Goal: Task Accomplishment & Management: Complete application form

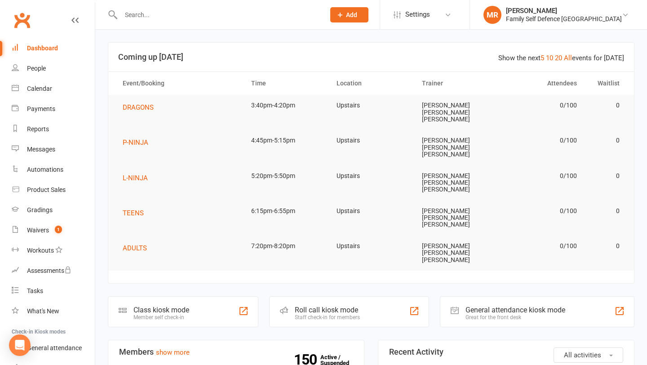
click at [369, 15] on button "Add" at bounding box center [349, 14] width 38 height 15
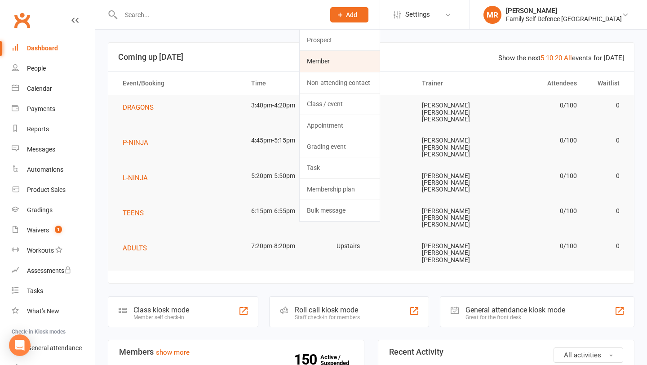
click at [377, 56] on link "Member" at bounding box center [340, 61] width 80 height 21
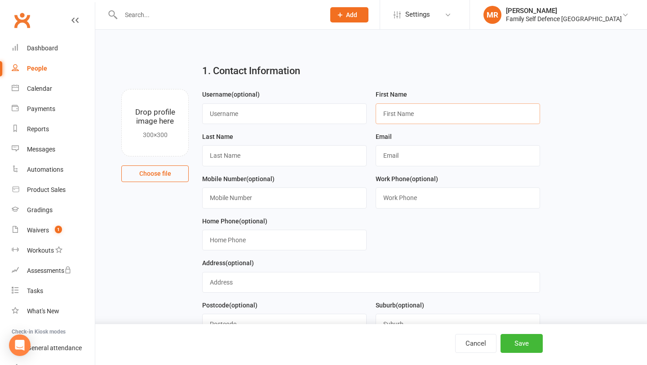
click at [397, 109] on input "text" at bounding box center [458, 113] width 165 height 21
type input "[PERSON_NAME]"
click at [299, 150] on input "text" at bounding box center [284, 155] width 165 height 21
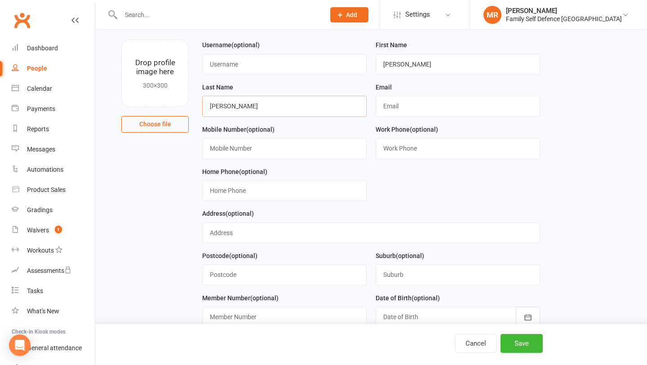
type input "[PERSON_NAME]"
click at [491, 116] on input "text" at bounding box center [458, 106] width 165 height 21
type input "[PERSON_NAME][EMAIL_ADDRESS][DOMAIN_NAME]"
click at [339, 158] on input "text" at bounding box center [284, 148] width 165 height 21
click at [319, 147] on input "text" at bounding box center [284, 148] width 165 height 21
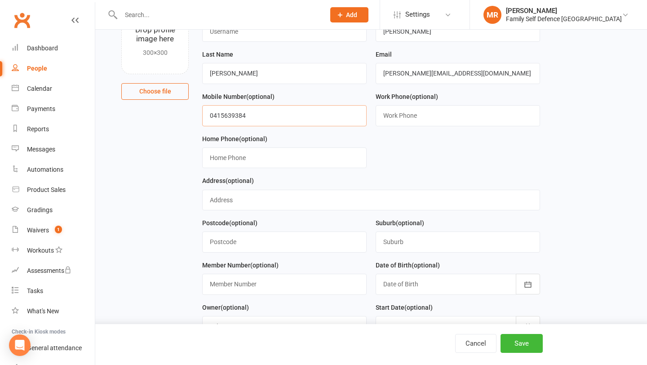
scroll to position [103, 0]
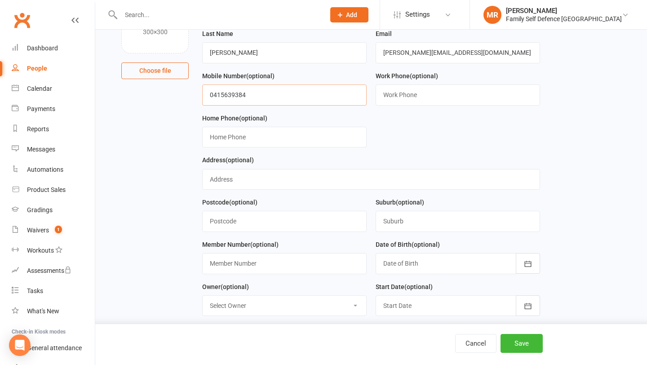
type input "0415639384"
click at [307, 186] on input "text" at bounding box center [371, 179] width 338 height 21
type input "[STREET_ADDRESS]"
click at [286, 220] on input "text" at bounding box center [284, 221] width 165 height 21
type input "2154"
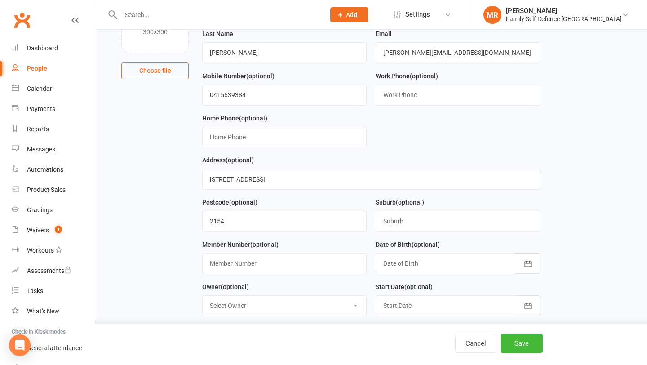
click at [437, 210] on div "Suburb (optional)" at bounding box center [458, 214] width 165 height 35
click at [431, 222] on input "text" at bounding box center [458, 221] width 165 height 21
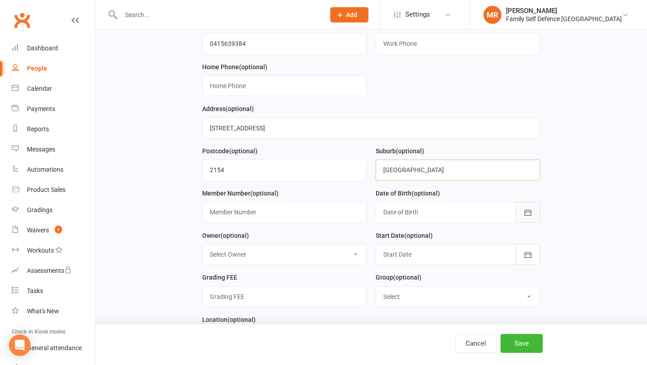
type input "[GEOGRAPHIC_DATA]"
click at [531, 210] on icon "button" at bounding box center [528, 212] width 9 height 9
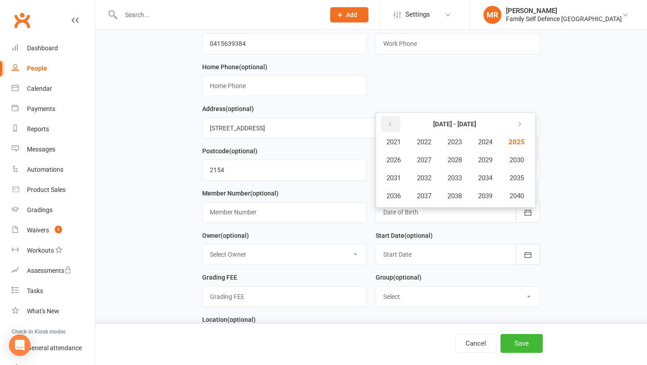
click at [394, 126] on button "button" at bounding box center [390, 124] width 19 height 16
click at [462, 200] on span "2018" at bounding box center [455, 196] width 14 height 8
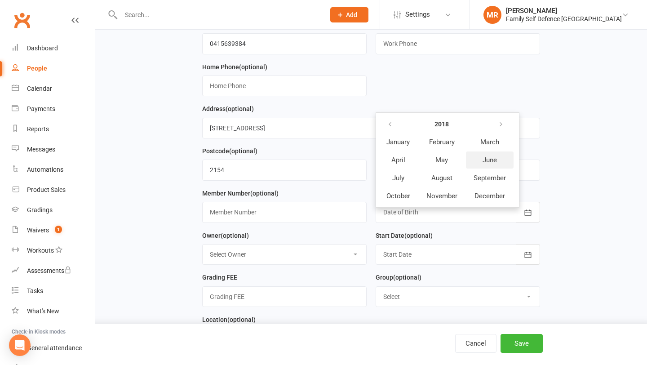
click at [482, 159] on button "June" at bounding box center [490, 160] width 48 height 17
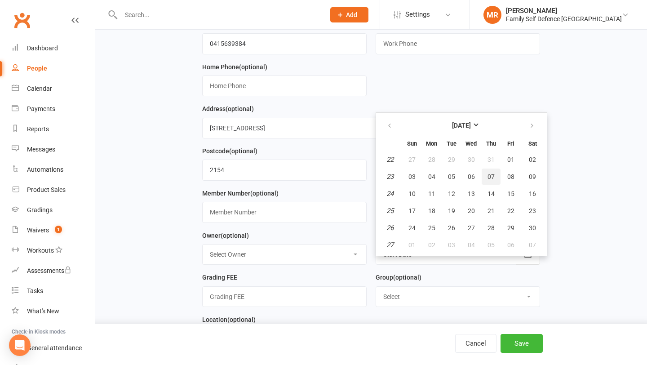
click at [496, 183] on button "07" at bounding box center [491, 177] width 19 height 16
type input "[DATE]"
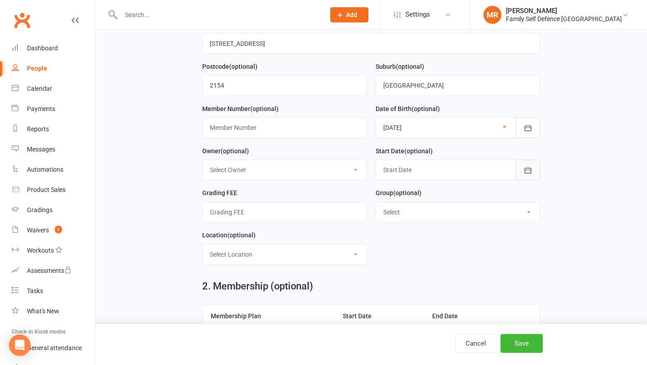
scroll to position [241, 0]
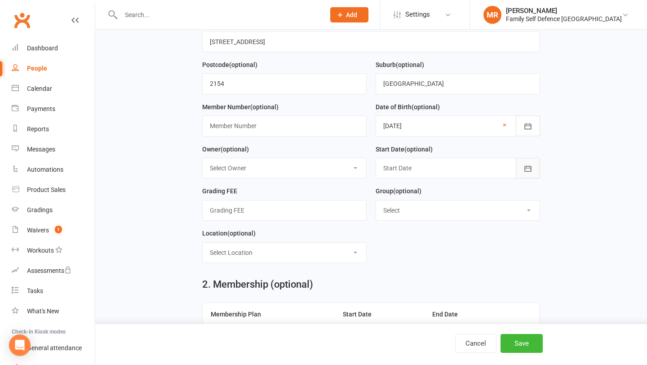
click at [532, 161] on button "button" at bounding box center [528, 168] width 24 height 21
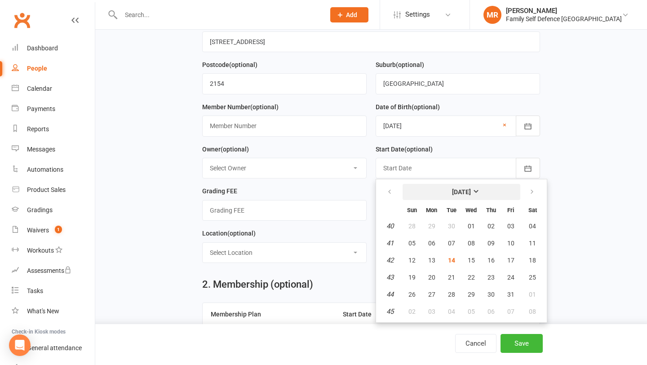
click at [458, 192] on strong "[DATE]" at bounding box center [461, 191] width 19 height 7
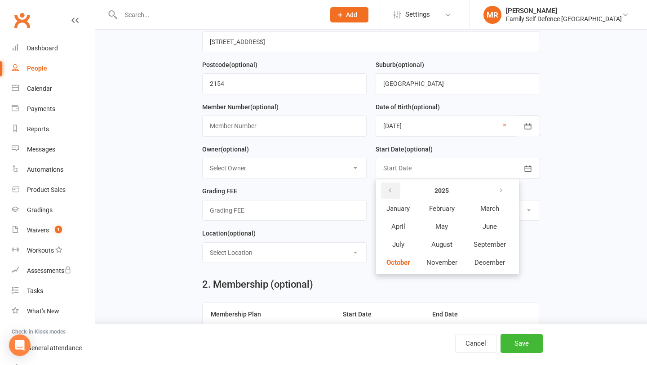
click at [388, 194] on icon "button" at bounding box center [390, 190] width 6 height 7
click at [485, 211] on span "March" at bounding box center [490, 209] width 19 height 8
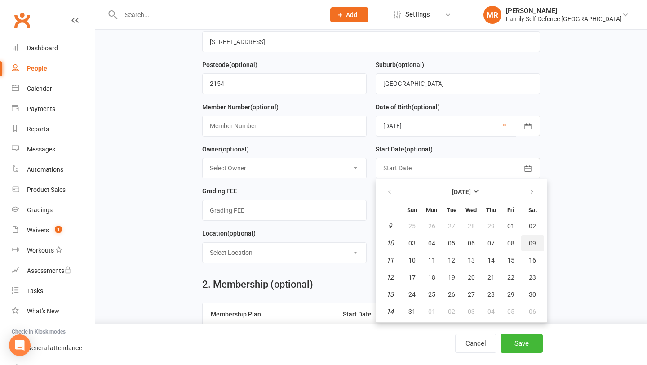
click at [531, 246] on span "09" at bounding box center [532, 243] width 7 height 7
type input "[DATE]"
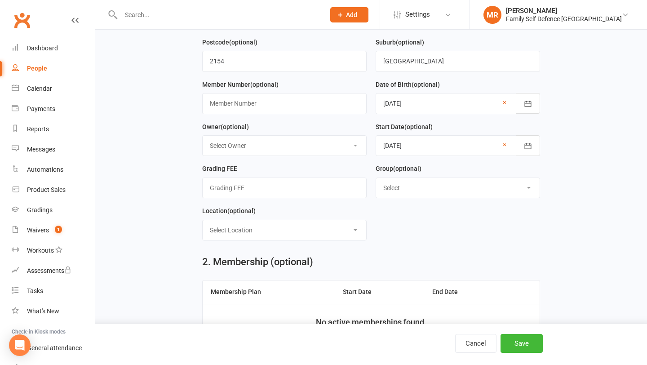
scroll to position [264, 0]
click at [304, 197] on input "text" at bounding box center [284, 187] width 165 height 21
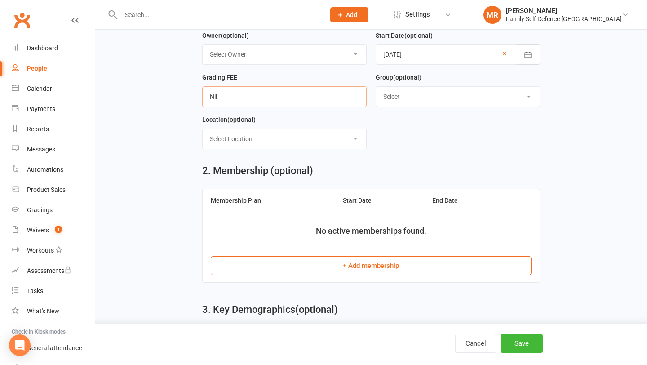
scroll to position [369, 0]
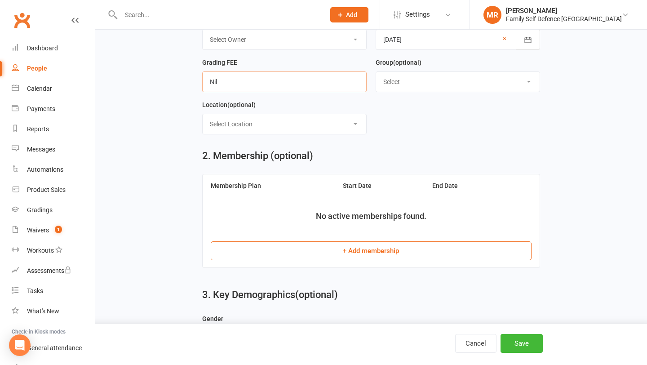
type input "Nil"
click at [336, 260] on button "+ Add membership" at bounding box center [371, 250] width 321 height 19
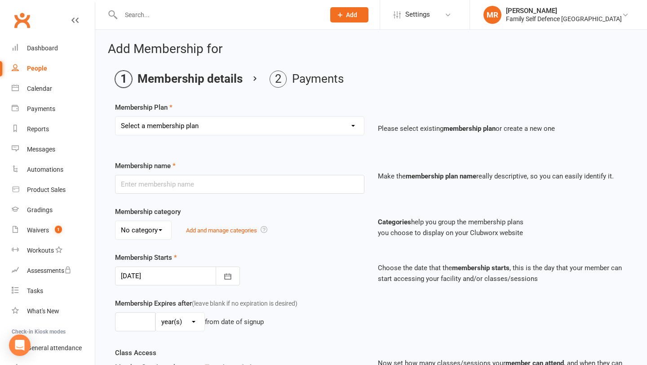
click at [288, 123] on select "Select a membership plan Create new Membership Plan Insurance Monthly Fortnight…" at bounding box center [240, 126] width 249 height 18
select select "1"
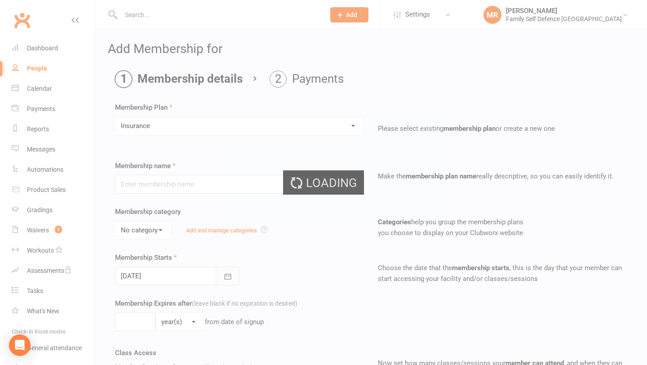
type input "Insurance"
select select "0"
type input "0"
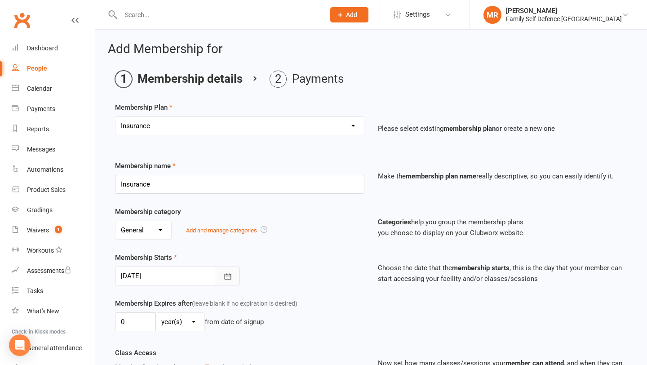
click at [226, 281] on button "button" at bounding box center [228, 276] width 24 height 19
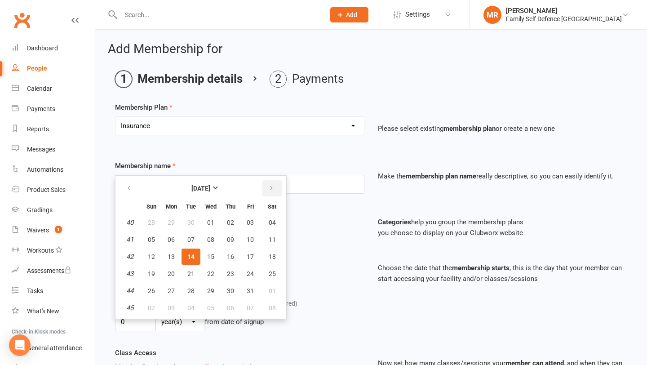
click at [271, 194] on button "button" at bounding box center [272, 188] width 19 height 16
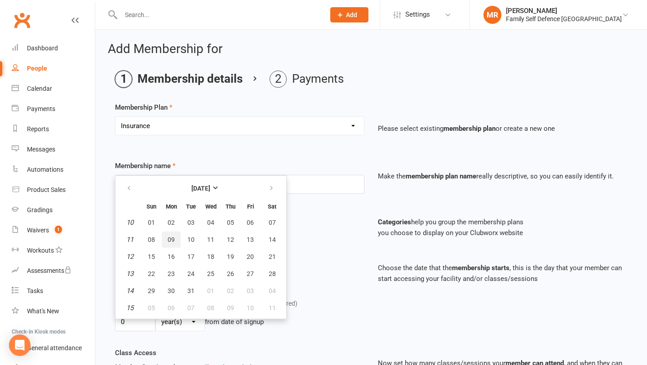
click at [171, 238] on span "09" at bounding box center [171, 239] width 7 height 7
type input "[DATE]"
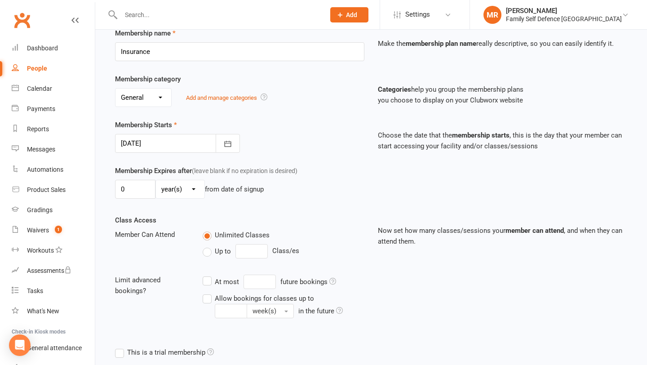
scroll to position [193, 0]
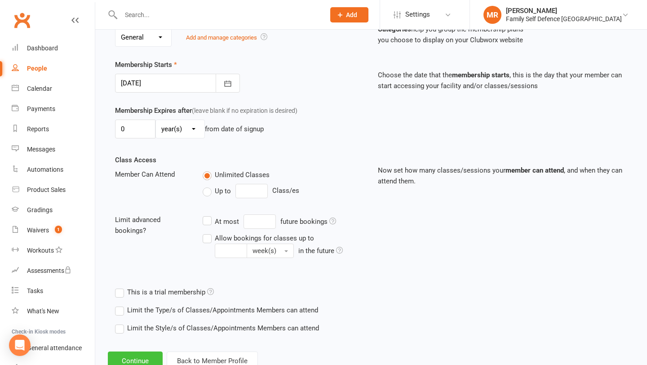
click at [142, 362] on button "Continue" at bounding box center [135, 361] width 55 height 19
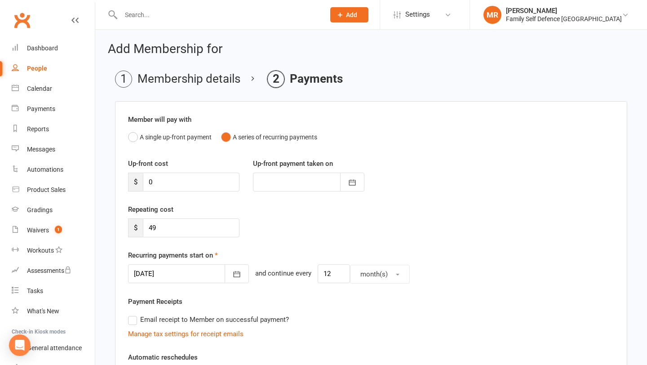
scroll to position [217, 0]
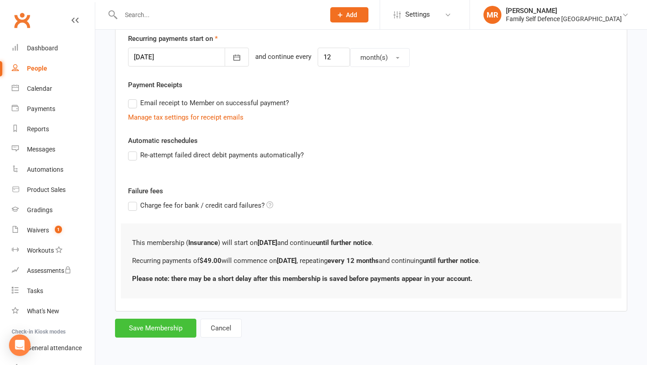
click at [165, 324] on button "Save Membership" at bounding box center [155, 328] width 81 height 19
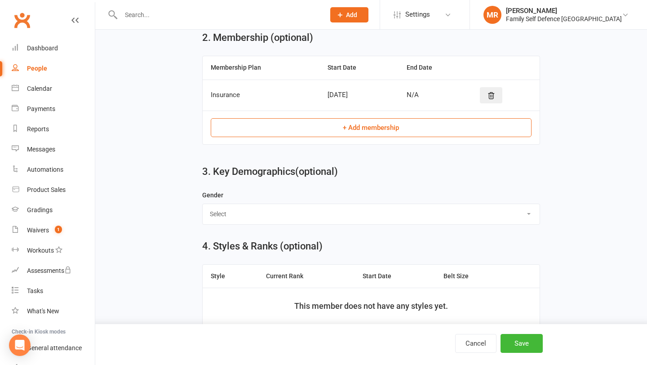
scroll to position [468, 0]
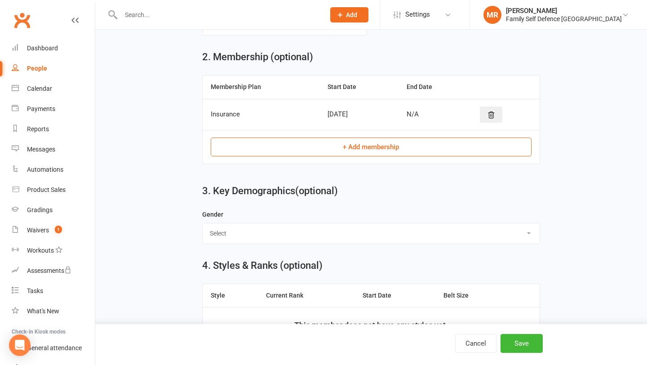
click at [332, 147] on button "+ Add membership" at bounding box center [371, 147] width 321 height 19
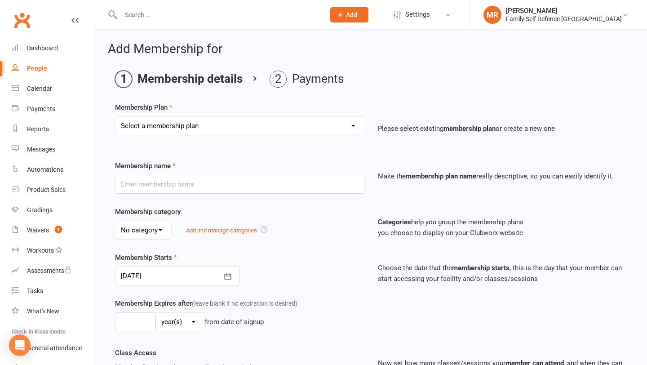
click at [277, 119] on select "Select a membership plan Create new Membership Plan Insurance Monthly Fortnight…" at bounding box center [240, 126] width 249 height 18
select select "2"
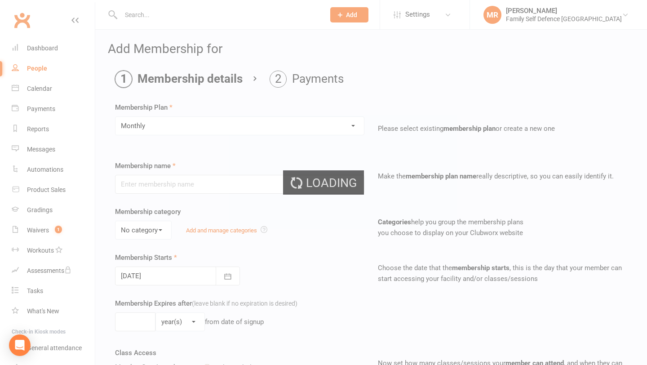
type input "Monthly"
select select "0"
type input "0"
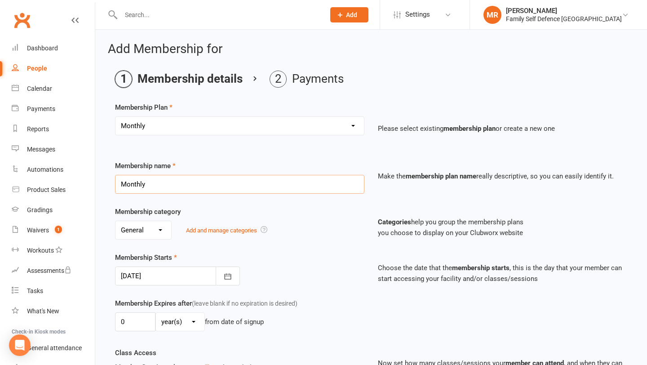
click at [206, 186] on input "Monthly" at bounding box center [240, 184] width 250 height 19
type input "Monthly Gold"
click at [292, 225] on div "No category General Add and manage categories" at bounding box center [240, 230] width 250 height 19
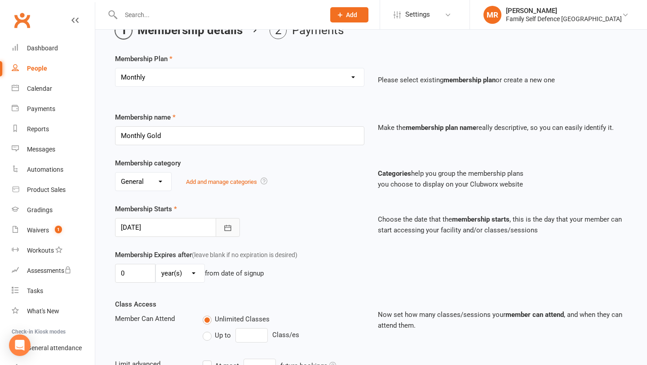
scroll to position [55, 0]
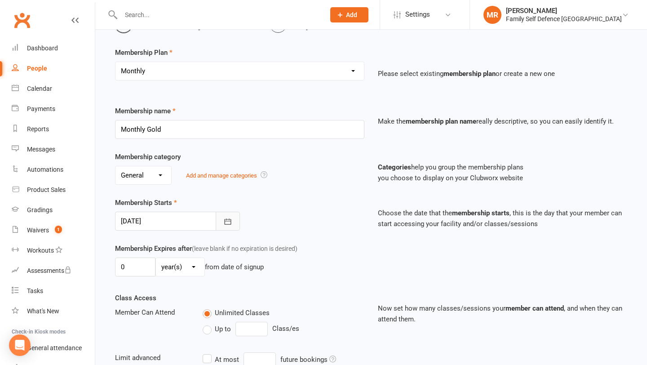
click at [234, 224] on button "button" at bounding box center [228, 221] width 24 height 19
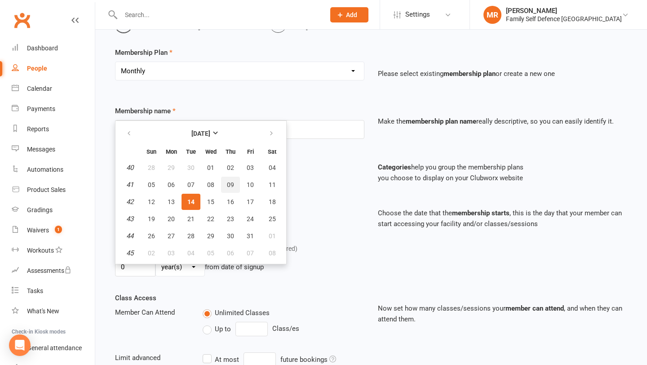
click at [230, 182] on span "09" at bounding box center [230, 184] width 7 height 7
type input "[DATE]"
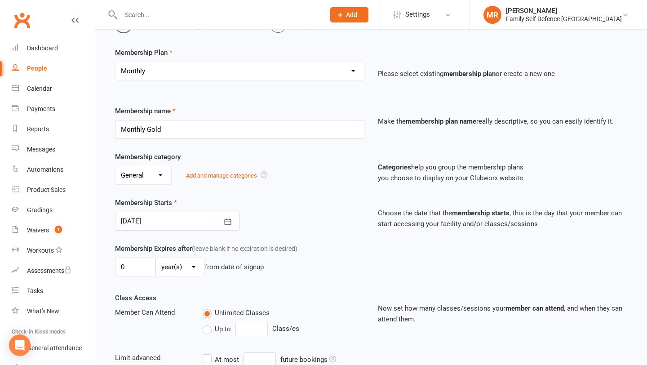
scroll to position [224, 0]
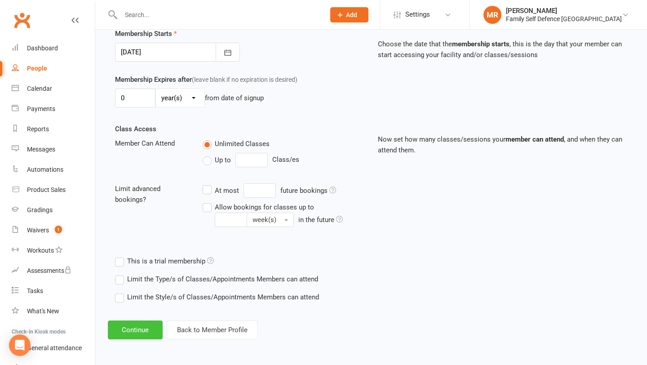
click at [138, 333] on button "Continue" at bounding box center [135, 330] width 55 height 19
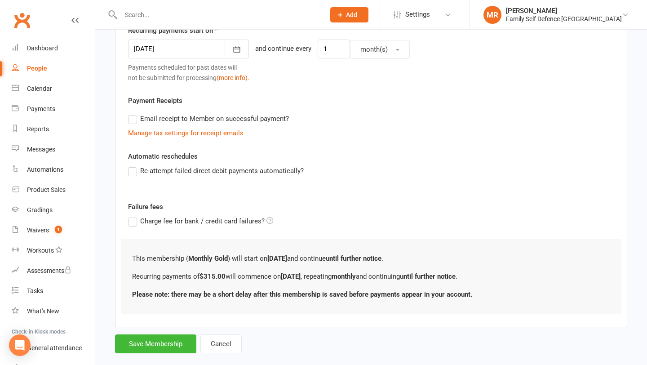
scroll to position [241, 0]
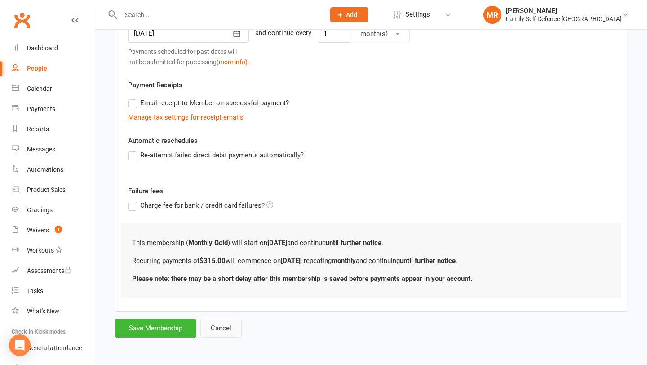
click at [228, 322] on button "Cancel" at bounding box center [221, 328] width 41 height 19
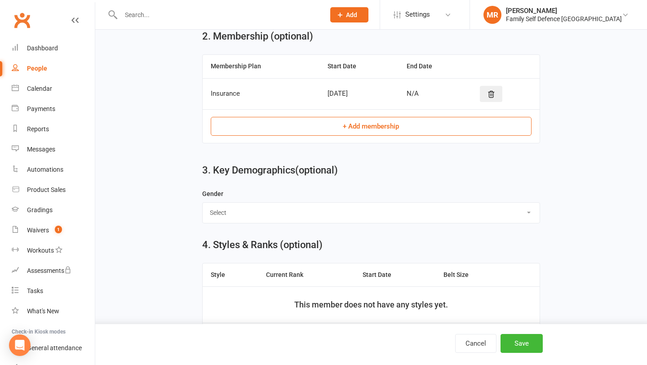
scroll to position [460, 0]
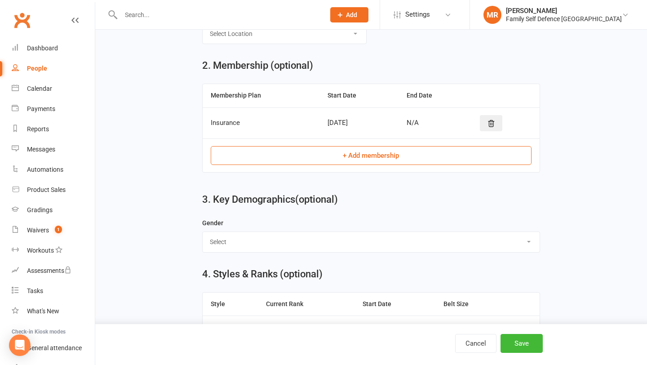
click at [313, 160] on button "+ Add membership" at bounding box center [371, 155] width 321 height 19
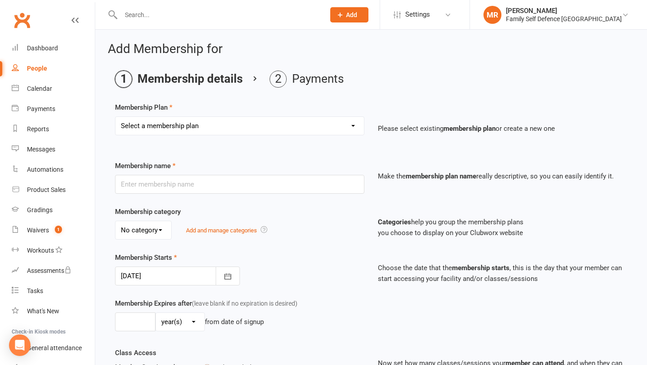
click at [287, 130] on select "Select a membership plan Create new Membership Plan Insurance Monthly Fortnight…" at bounding box center [240, 126] width 249 height 18
select select "2"
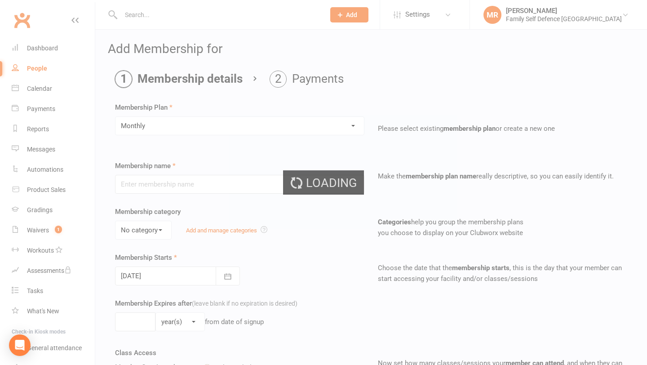
type input "Monthly"
select select "0"
type input "0"
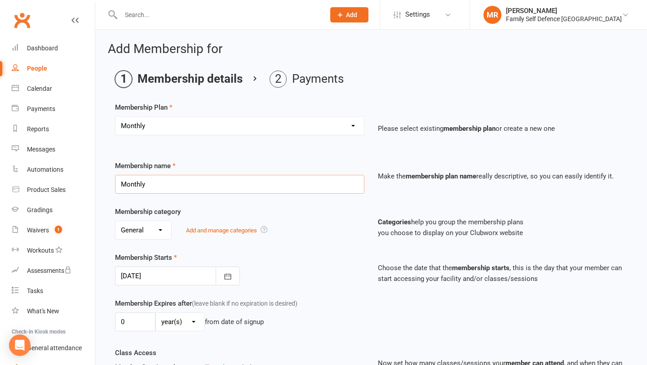
click at [232, 190] on input "Monthly" at bounding box center [240, 184] width 250 height 19
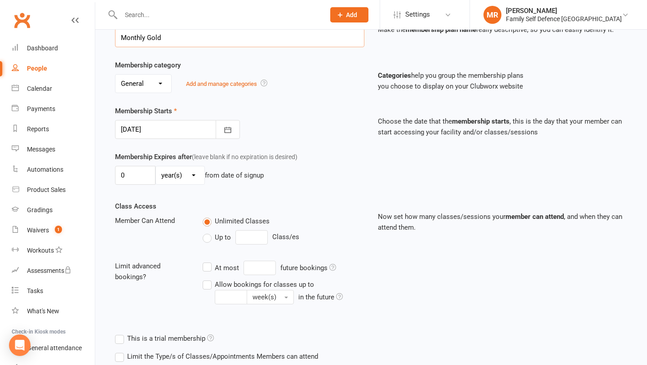
scroll to position [224, 0]
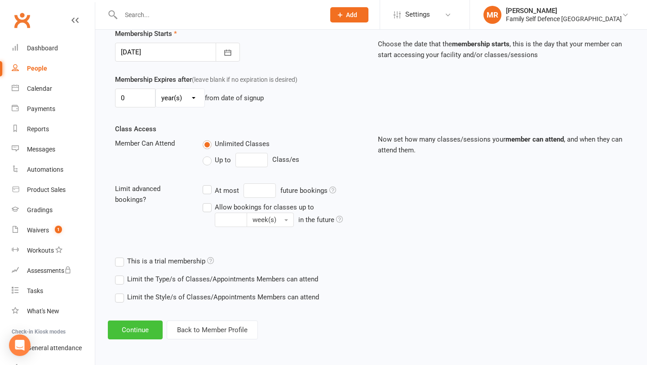
type input "Monthly Gold"
click at [130, 328] on button "Continue" at bounding box center [135, 330] width 55 height 19
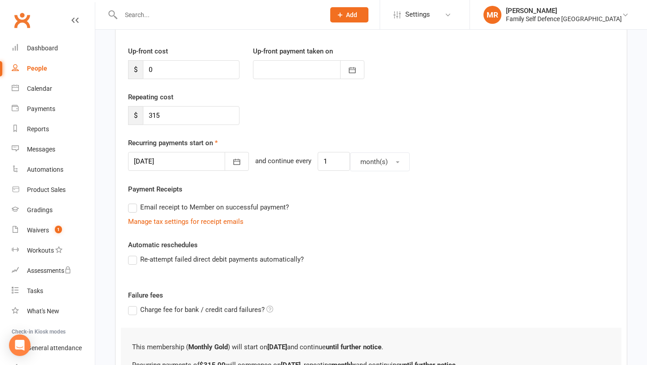
scroll to position [217, 0]
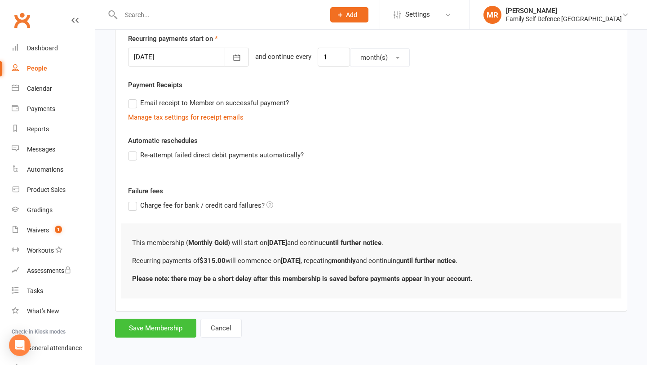
click at [145, 329] on button "Save Membership" at bounding box center [155, 328] width 81 height 19
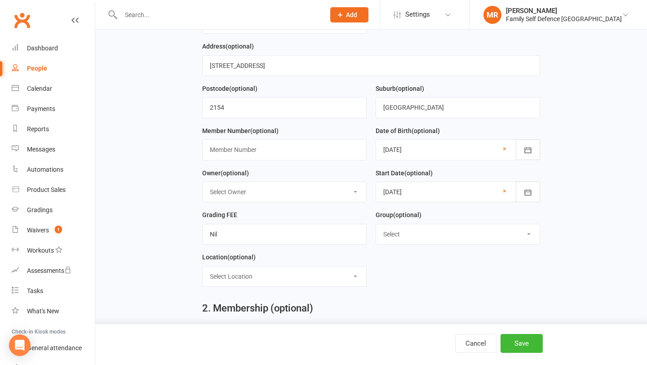
scroll to position [513, 0]
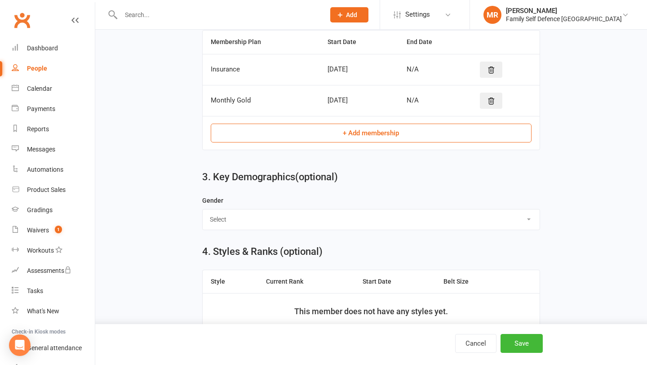
click at [377, 212] on select "Select [DEMOGRAPHIC_DATA] [DEMOGRAPHIC_DATA]" at bounding box center [371, 220] width 337 height 20
select select "[DEMOGRAPHIC_DATA]"
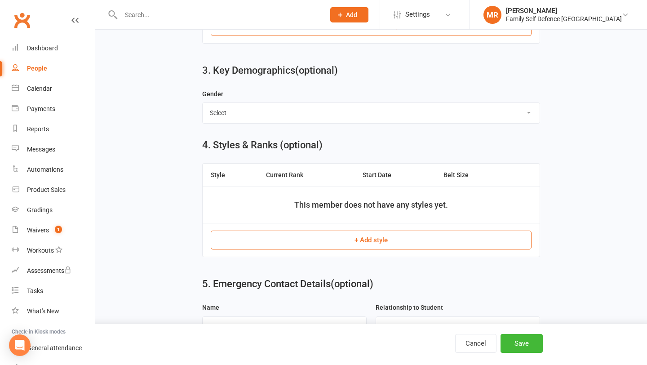
scroll to position [651, 0]
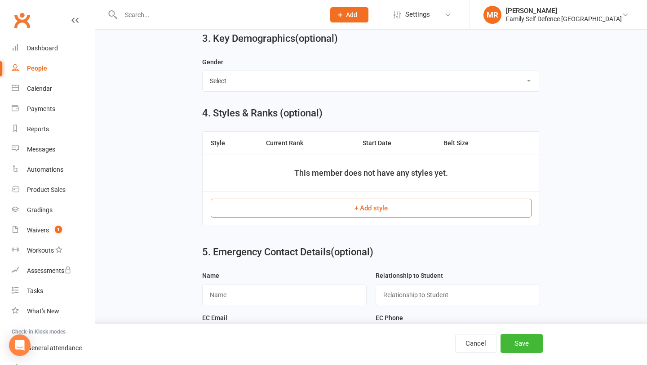
click at [356, 210] on button "+ Add style" at bounding box center [371, 208] width 321 height 19
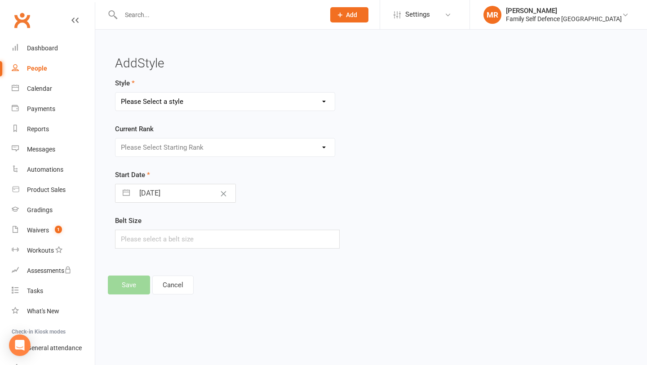
click at [195, 112] on form "Style Please Select a style Ninja & Dragon Teen & Adult Current Rank Please Sel…" at bounding box center [283, 163] width 337 height 171
click at [195, 93] on select "Please Select a style Ninja & Dragon Teen & Adult" at bounding box center [225, 102] width 219 height 18
select select "431"
click at [167, 147] on select "Please Select Starting Rank" at bounding box center [225, 147] width 219 height 18
select select "4157"
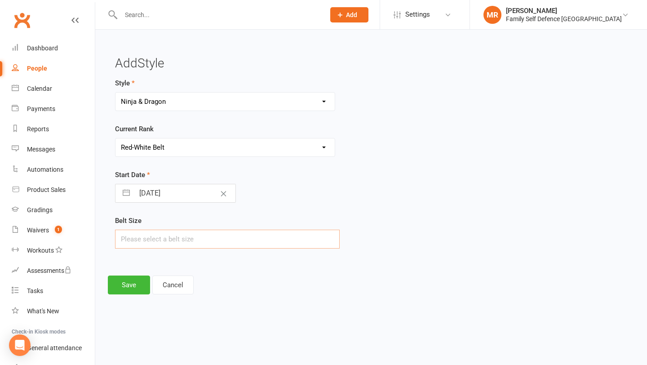
click at [172, 241] on input "text" at bounding box center [227, 239] width 225 height 19
type input "2"
click at [124, 286] on button "Save" at bounding box center [129, 285] width 42 height 19
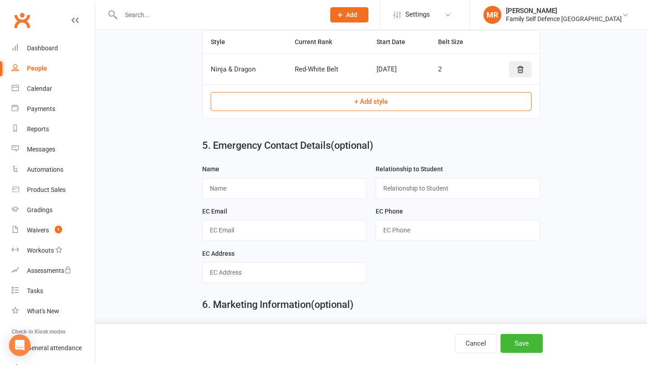
scroll to position [806, 0]
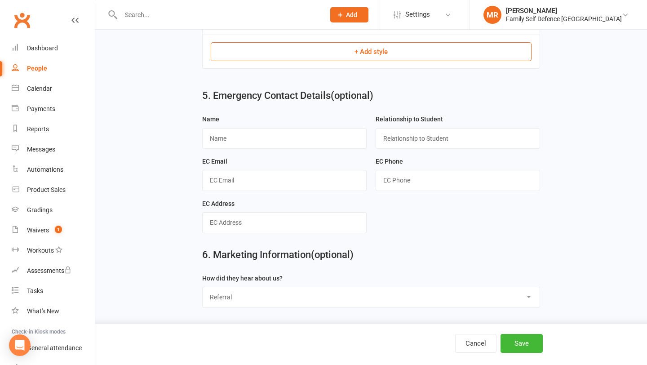
click at [344, 289] on select "Referral Signage Internet School Add News Paper Select" at bounding box center [371, 297] width 337 height 20
click at [296, 296] on select "Referral Signage Internet School Add News Paper Select" at bounding box center [371, 297] width 337 height 20
click at [254, 301] on select "Referral Signage Internet School Add News Paper Select" at bounding box center [371, 297] width 337 height 20
select select "Referral"
click at [520, 342] on button "Save" at bounding box center [522, 343] width 42 height 19
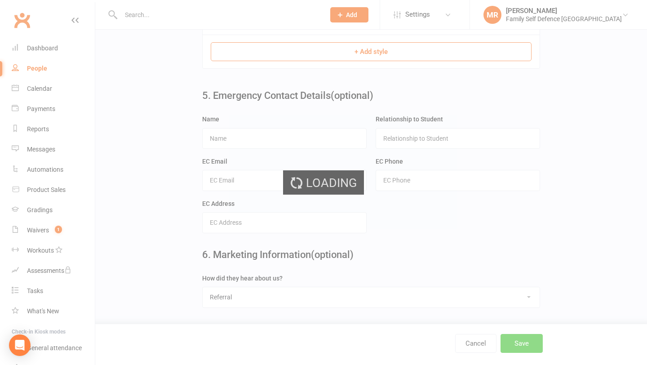
scroll to position [0, 0]
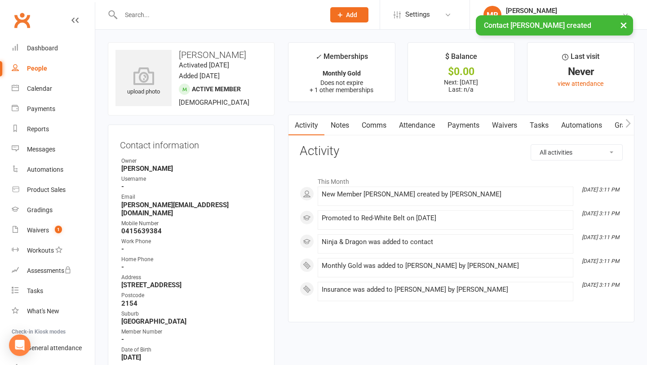
click at [449, 136] on div "Activity Notes Comms Attendance Payments Waivers Tasks Automations Gradings / P…" at bounding box center [461, 219] width 347 height 208
click at [453, 129] on link "Payments" at bounding box center [464, 125] width 45 height 21
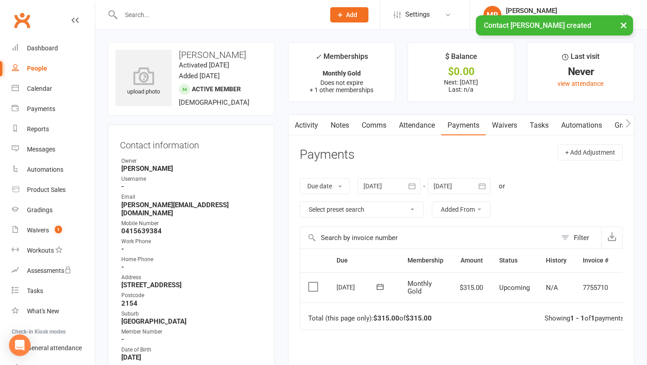
scroll to position [60, 0]
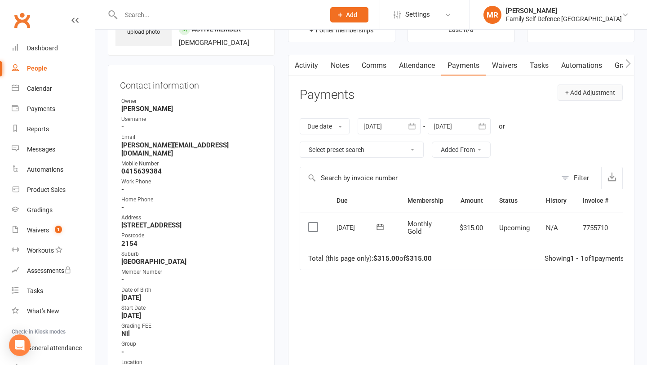
click at [595, 97] on button "+ Add Adjustment" at bounding box center [590, 93] width 65 height 16
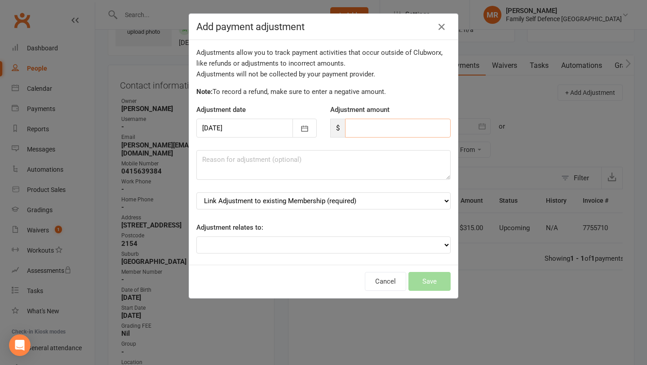
click at [359, 134] on input "number" at bounding box center [398, 128] width 106 height 19
type input "216.66"
click at [323, 162] on textarea at bounding box center [323, 165] width 254 height 30
type textarea "Parramatta Account"
click at [301, 199] on select "Link Adjustment to existing Membership (required) Monthly Gold (starts: [DATE])…" at bounding box center [323, 200] width 254 height 17
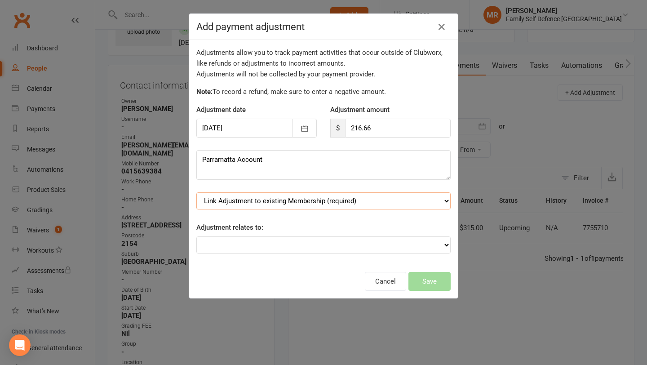
select select "0"
click at [281, 240] on select "Adjustment for an Autopayment Cash adjustment POS Sale adjustment Other adjustm…" at bounding box center [323, 244] width 254 height 17
select select "0"
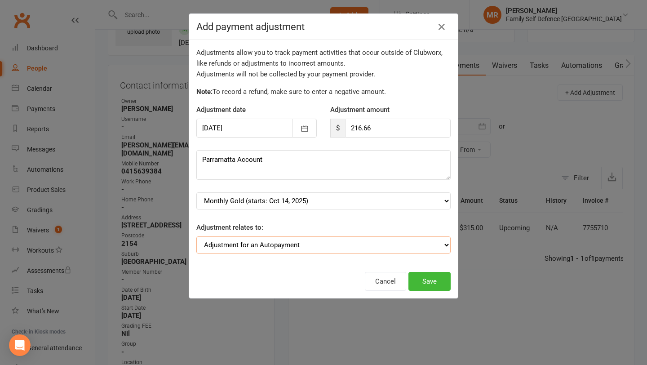
scroll to position [8, 0]
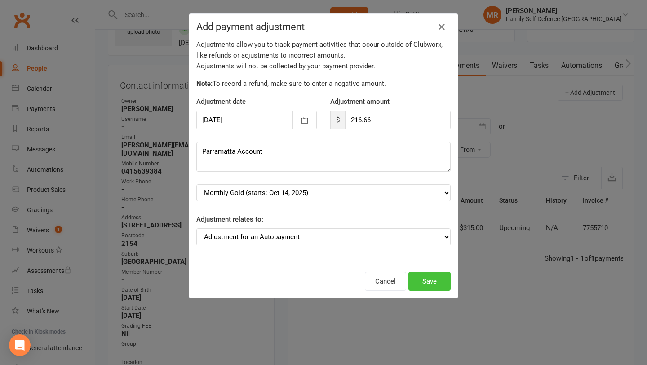
click at [413, 280] on button "Save" at bounding box center [430, 281] width 42 height 19
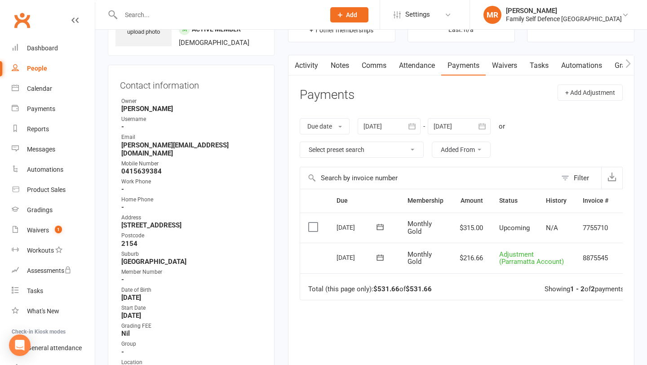
scroll to position [0, 22]
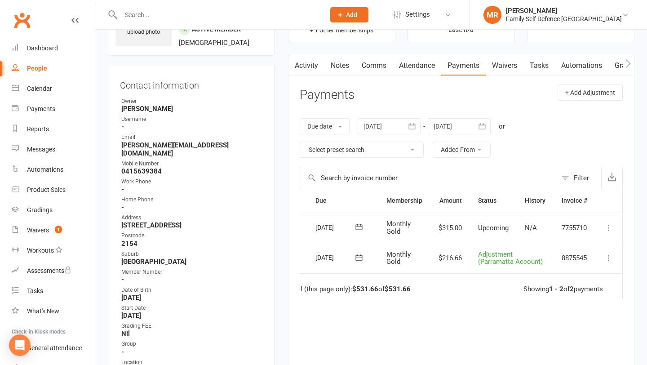
click at [609, 230] on icon at bounding box center [609, 227] width 9 height 9
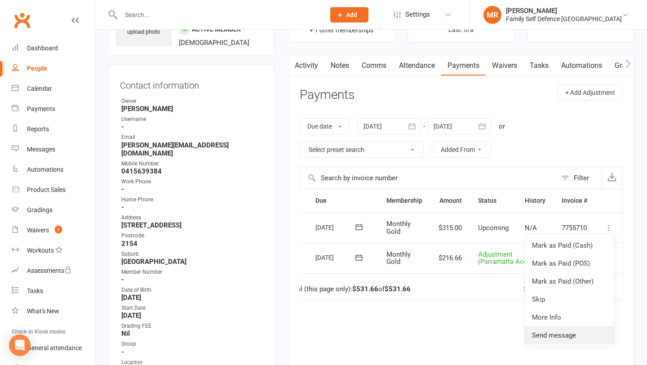
scroll to position [136, 0]
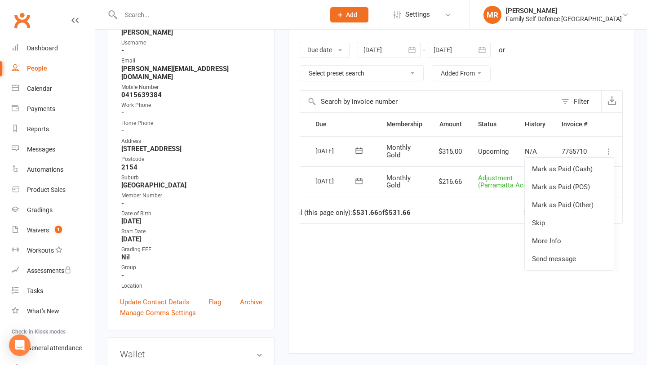
click at [358, 146] on button at bounding box center [359, 150] width 18 height 9
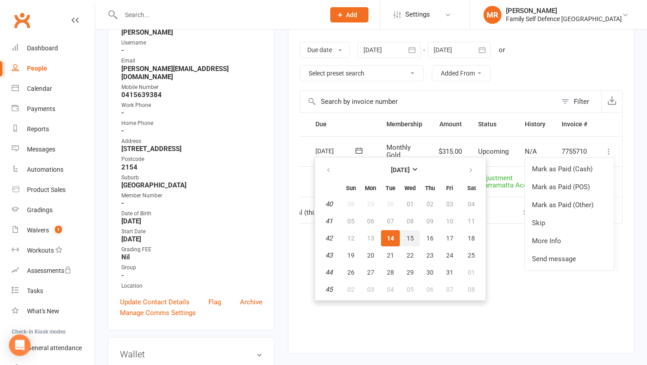
click at [407, 236] on span "15" at bounding box center [410, 238] width 7 height 7
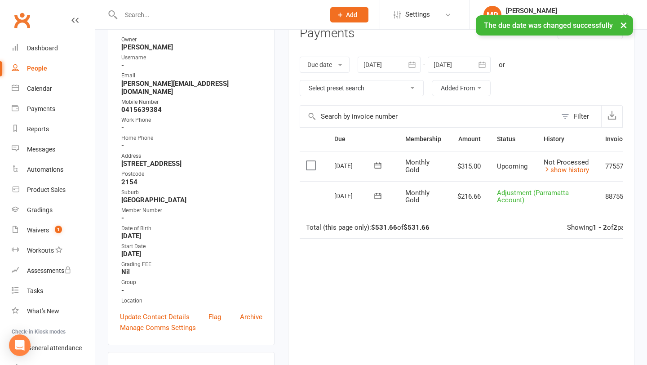
scroll to position [0, 48]
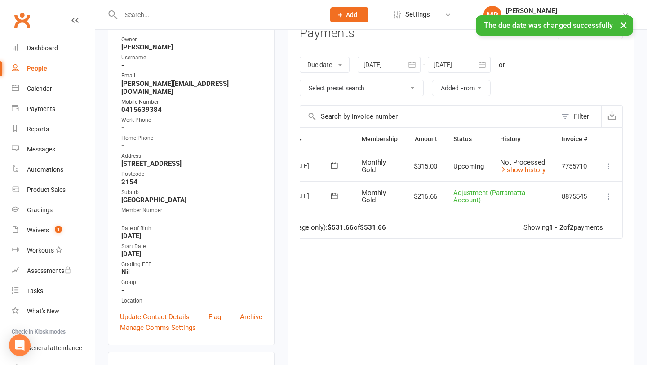
click at [613, 169] on icon at bounding box center [609, 166] width 9 height 9
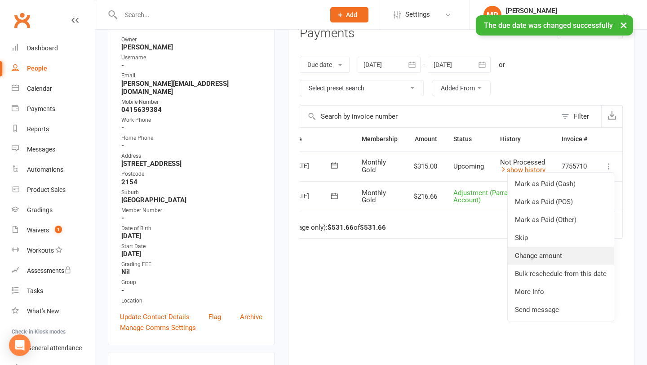
click at [541, 259] on link "Change amount" at bounding box center [561, 256] width 106 height 18
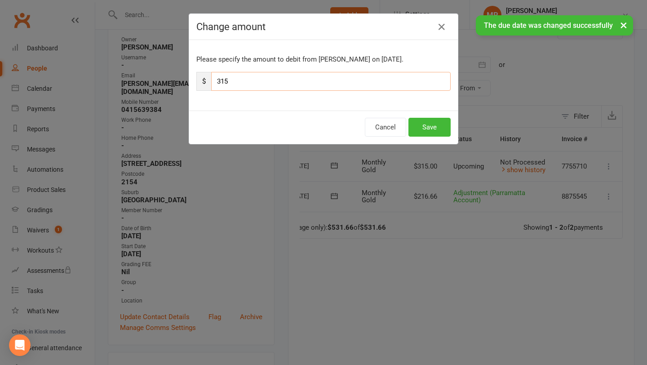
click at [275, 88] on input "315" at bounding box center [331, 81] width 240 height 19
type input "3"
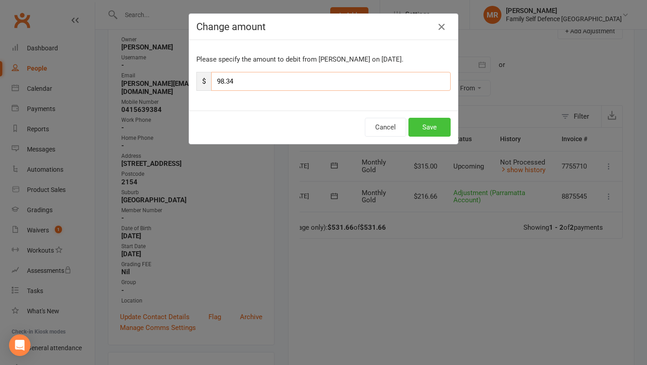
type input "98.34"
click at [441, 132] on button "Save" at bounding box center [430, 127] width 42 height 19
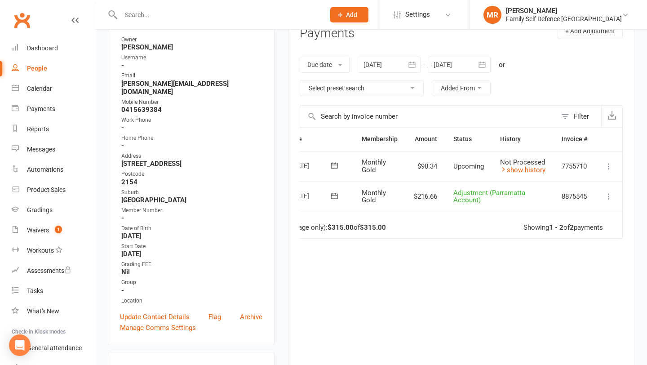
click at [610, 169] on icon at bounding box center [609, 166] width 9 height 9
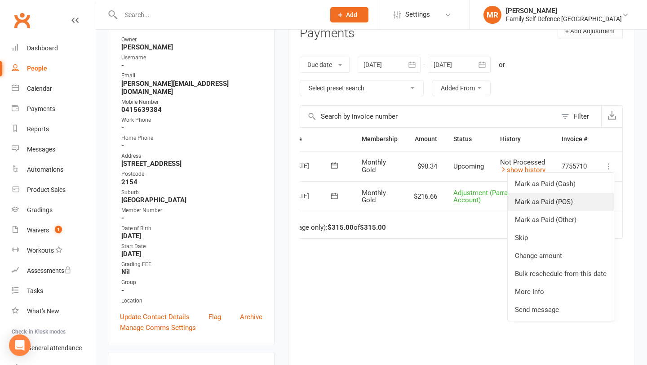
click at [571, 207] on link "Mark as Paid (POS)" at bounding box center [561, 202] width 106 height 18
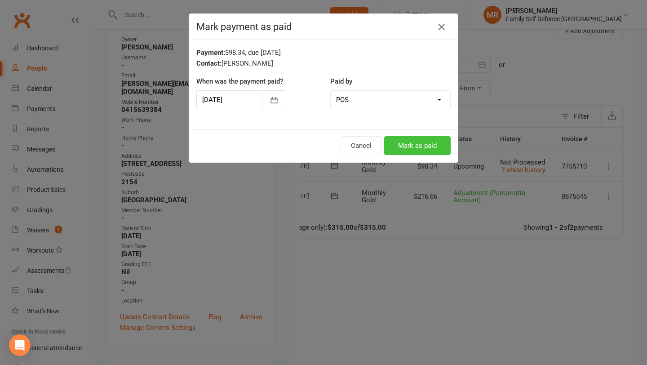
click at [410, 151] on button "Mark as paid" at bounding box center [417, 145] width 67 height 19
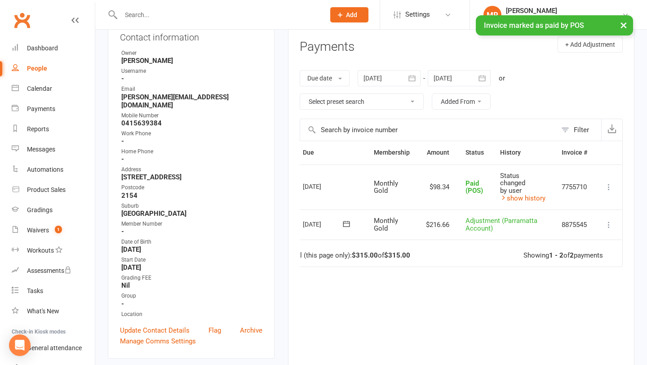
scroll to position [98, 0]
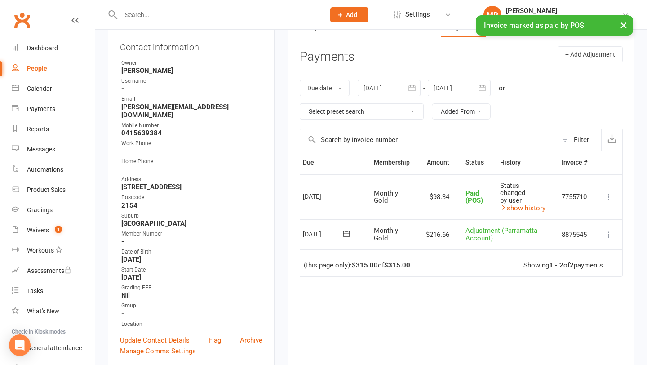
click at [486, 90] on icon "button" at bounding box center [482, 88] width 7 height 6
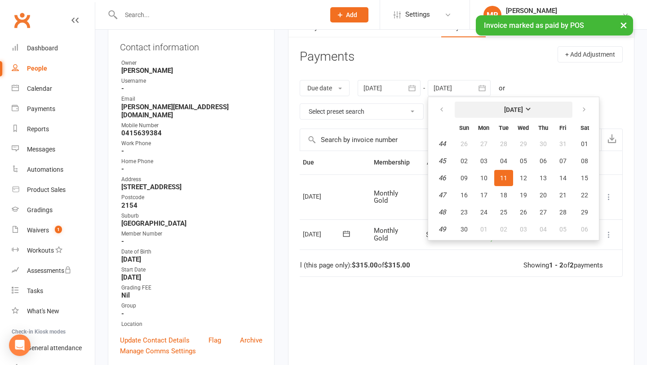
click at [487, 111] on button "[DATE]" at bounding box center [514, 110] width 118 height 16
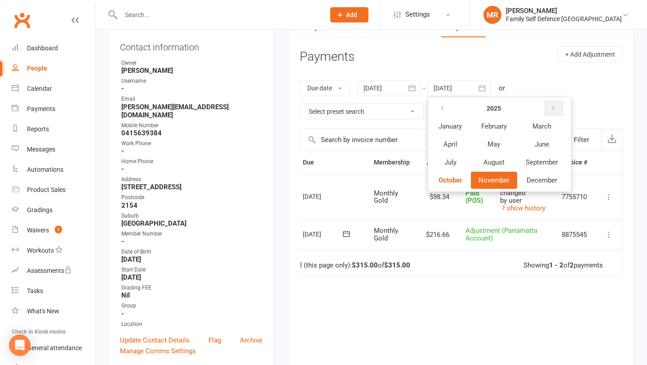
click at [555, 106] on icon "button" at bounding box center [553, 108] width 6 height 7
click at [555, 156] on button "September" at bounding box center [542, 162] width 48 height 17
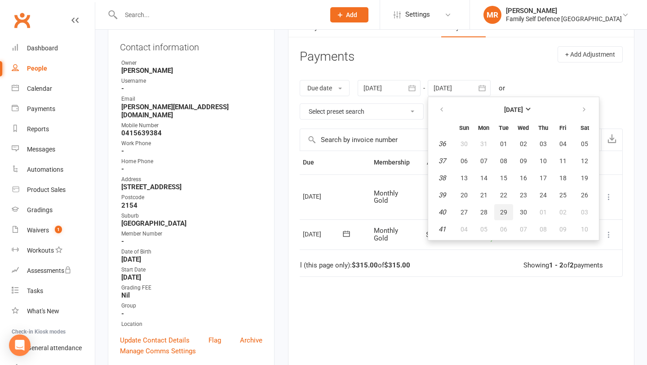
click at [508, 207] on button "29" at bounding box center [504, 212] width 19 height 16
type input "[DATE]"
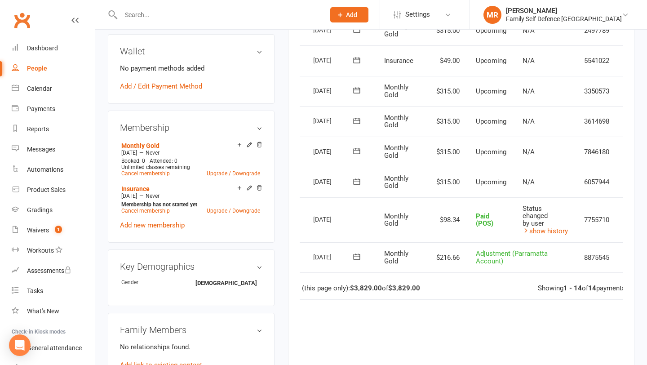
scroll to position [440, 0]
click at [357, 177] on icon at bounding box center [356, 181] width 9 height 9
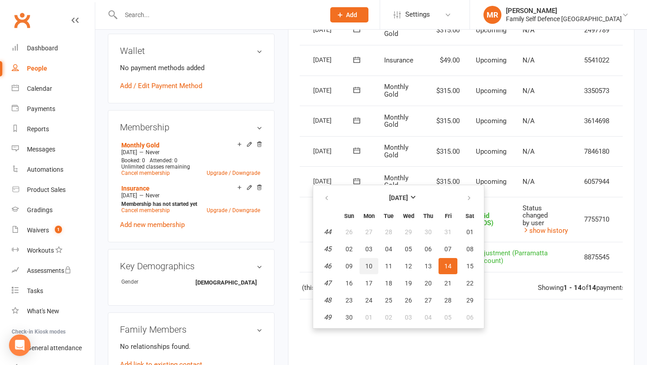
click at [378, 263] on button "10" at bounding box center [369, 266] width 19 height 16
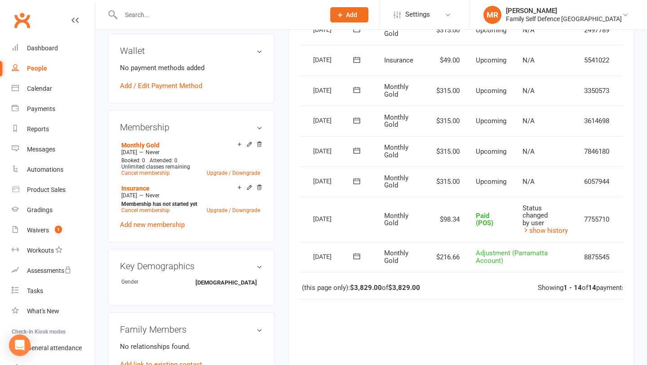
scroll to position [0, 48]
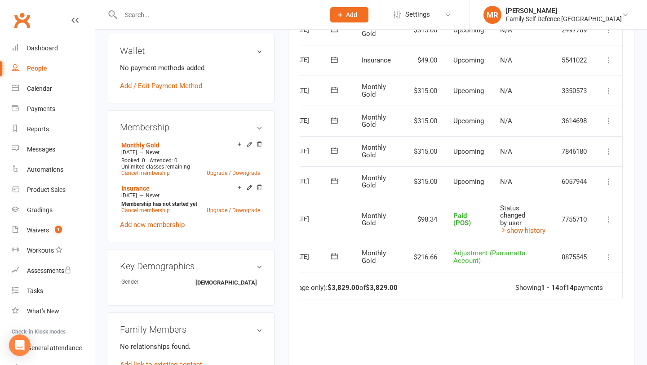
click at [612, 178] on icon at bounding box center [609, 181] width 9 height 9
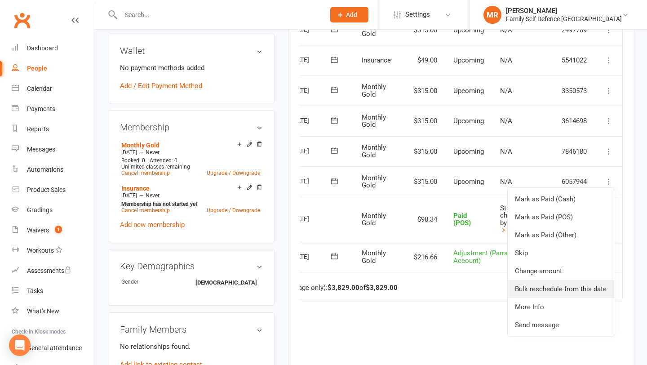
click at [567, 286] on link "Bulk reschedule from this date" at bounding box center [561, 289] width 106 height 18
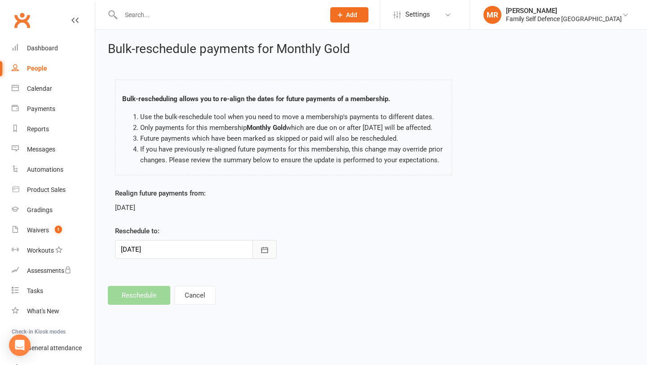
click at [271, 259] on button "button" at bounding box center [265, 249] width 24 height 19
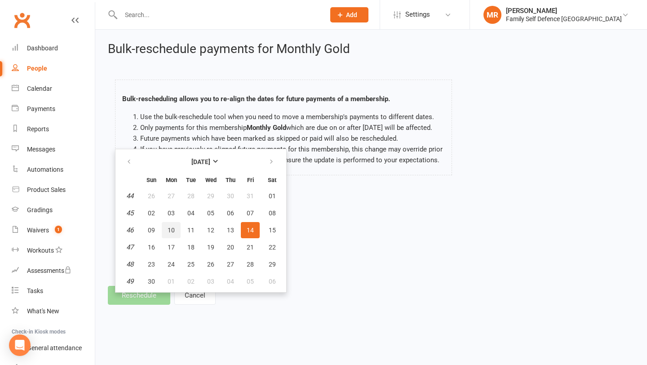
click at [177, 237] on button "10" at bounding box center [171, 230] width 19 height 16
type input "[DATE]"
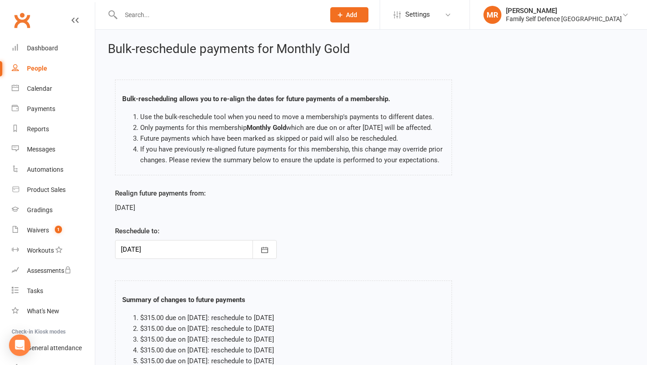
scroll to position [104, 0]
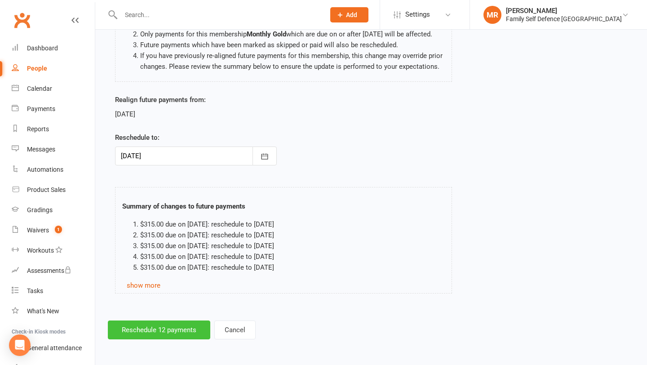
click at [178, 335] on button "Reschedule 12 payments" at bounding box center [159, 330] width 103 height 19
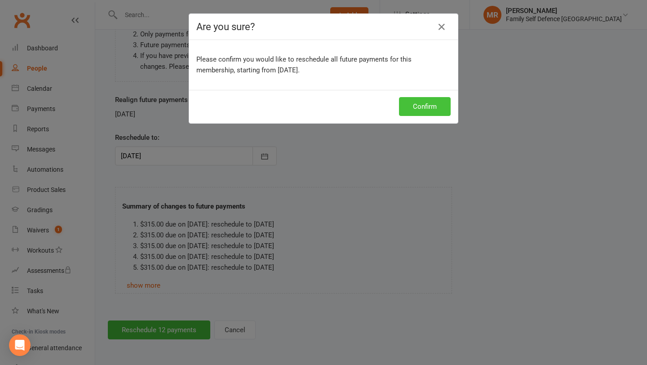
click at [439, 112] on button "Confirm" at bounding box center [425, 106] width 52 height 19
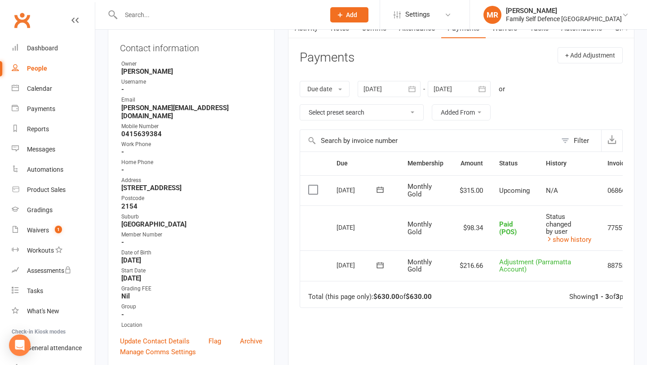
scroll to position [0, 48]
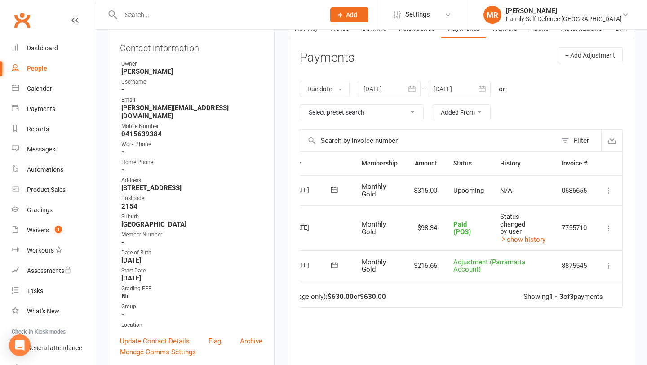
click at [607, 189] on icon at bounding box center [609, 190] width 9 height 9
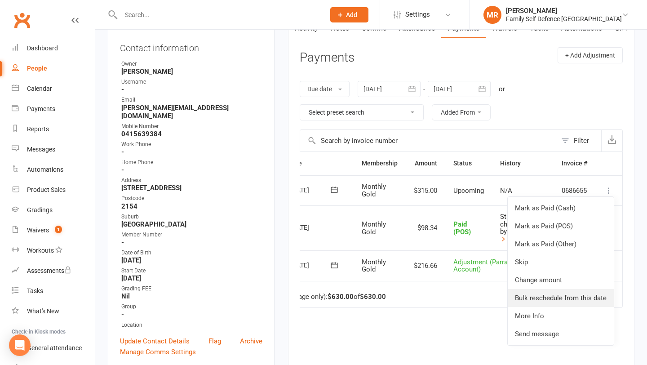
click at [551, 296] on link "Bulk reschedule from this date" at bounding box center [561, 298] width 106 height 18
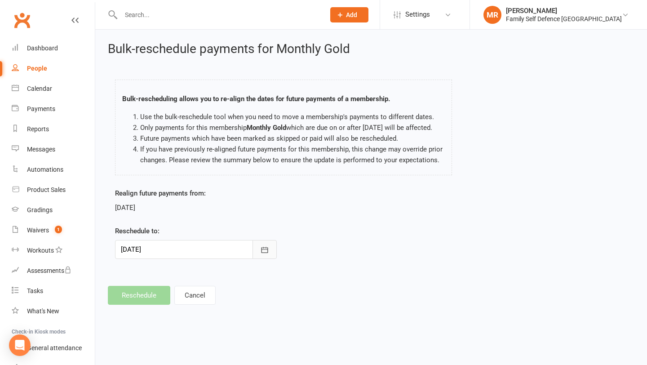
click at [263, 254] on icon "button" at bounding box center [264, 249] width 9 height 9
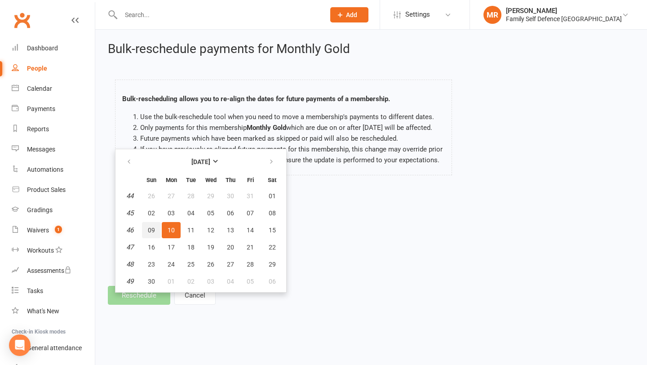
click at [151, 234] on span "09" at bounding box center [151, 230] width 7 height 7
type input "[DATE]"
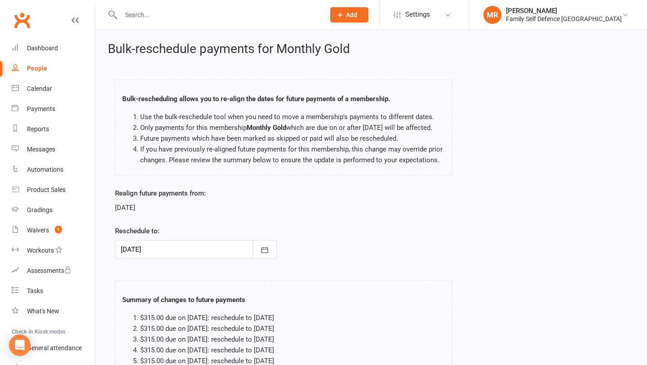
scroll to position [104, 0]
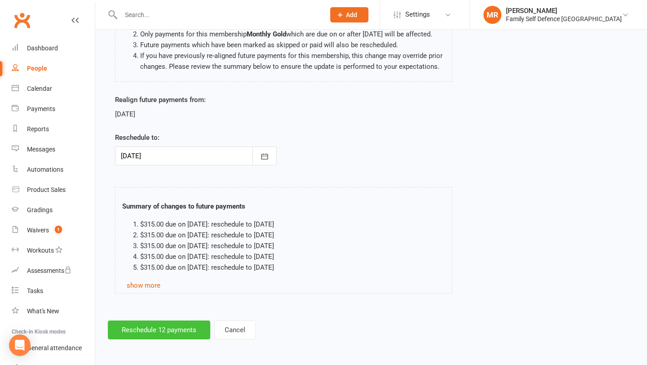
click at [175, 331] on button "Reschedule 12 payments" at bounding box center [159, 330] width 103 height 19
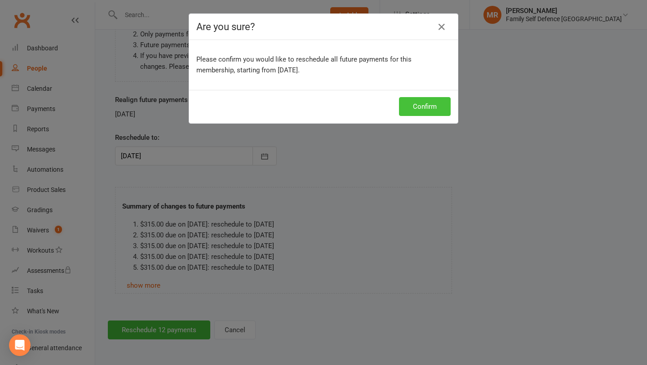
click at [440, 105] on button "Confirm" at bounding box center [425, 106] width 52 height 19
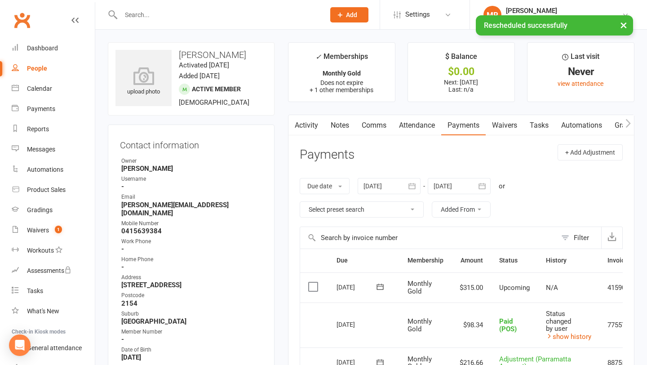
click at [482, 190] on icon "button" at bounding box center [482, 186] width 9 height 9
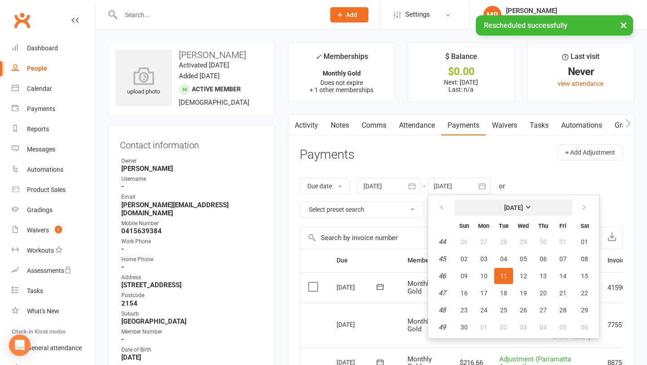
click at [482, 205] on button "[DATE]" at bounding box center [514, 208] width 118 height 16
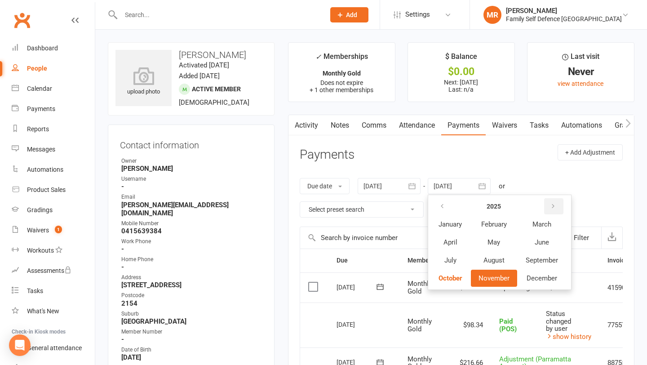
click at [557, 203] on icon "button" at bounding box center [553, 206] width 6 height 7
click at [544, 240] on span "June" at bounding box center [542, 242] width 14 height 8
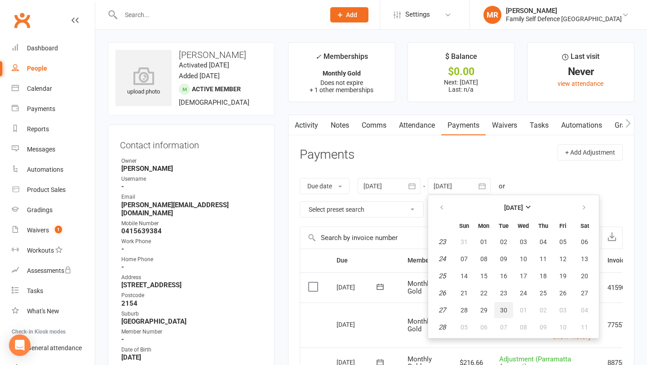
click at [509, 312] on button "30" at bounding box center [504, 310] width 19 height 16
type input "[DATE]"
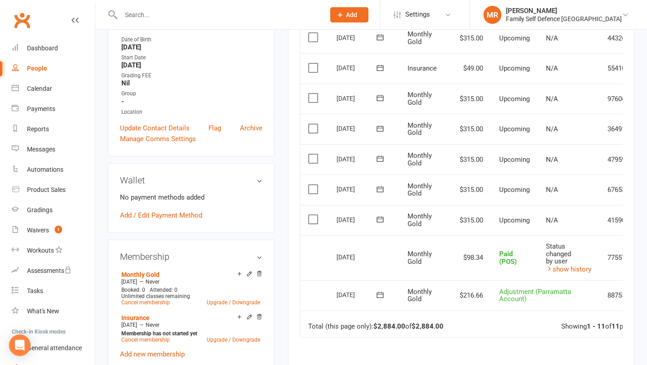
scroll to position [320, 0]
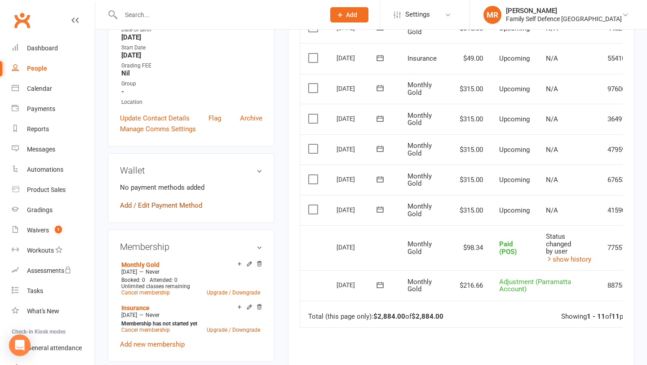
click at [161, 200] on link "Add / Edit Payment Method" at bounding box center [161, 205] width 82 height 11
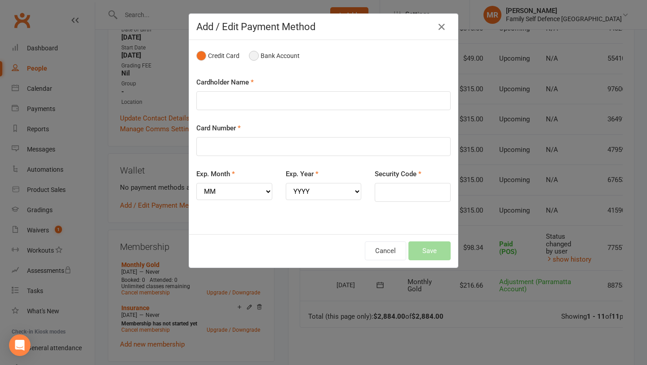
click at [253, 55] on button "Bank Account" at bounding box center [274, 55] width 51 height 17
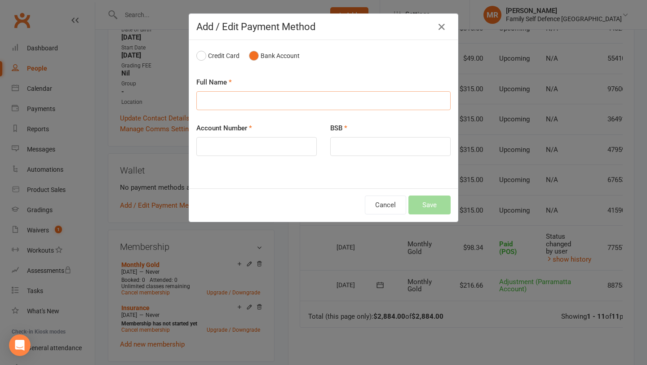
click at [252, 104] on input "text" at bounding box center [323, 100] width 254 height 19
type input "[PERSON_NAME]"
click at [229, 160] on div "Account Number" at bounding box center [257, 146] width 134 height 46
click at [229, 139] on input "text" at bounding box center [256, 146] width 120 height 19
type input "423169609"
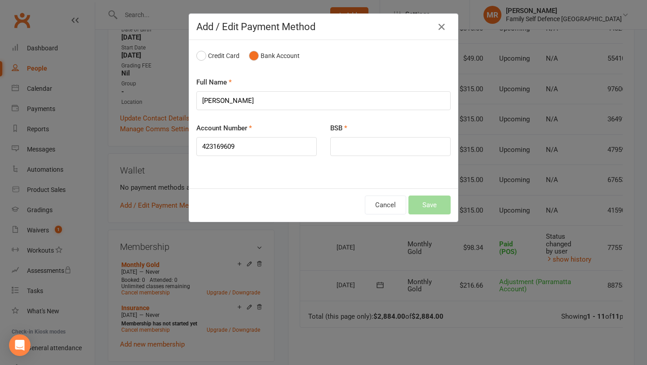
click at [369, 157] on div "BSB" at bounding box center [391, 146] width 134 height 46
click at [368, 143] on input "text" at bounding box center [390, 146] width 120 height 19
type input "112879"
click at [441, 204] on button "Save" at bounding box center [430, 205] width 42 height 19
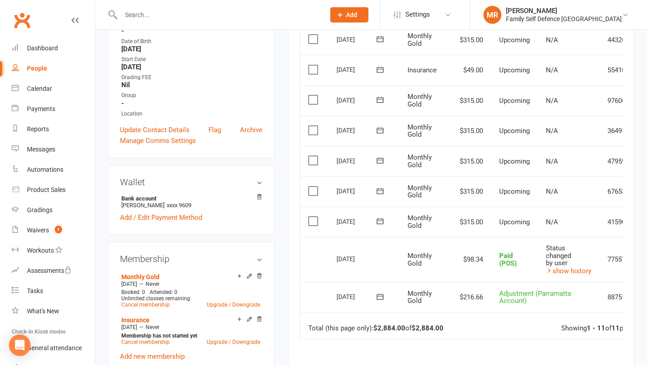
scroll to position [319, 0]
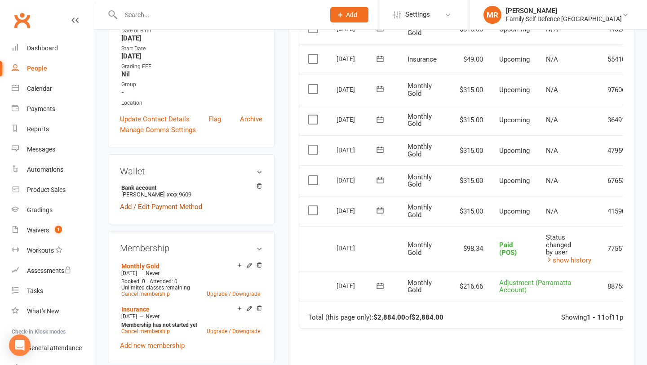
click at [178, 201] on link "Add / Edit Payment Method" at bounding box center [161, 206] width 82 height 11
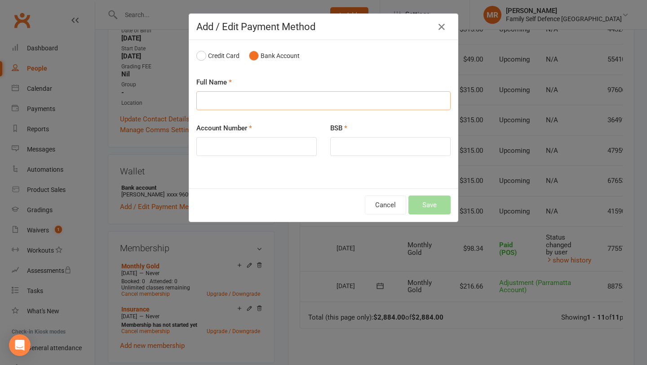
click at [243, 102] on input "text" at bounding box center [323, 100] width 254 height 19
type input "[PERSON_NAME]"
click at [218, 149] on input "text" at bounding box center [256, 146] width 120 height 19
type input "423169609"
click at [356, 146] on input "text" at bounding box center [390, 146] width 120 height 19
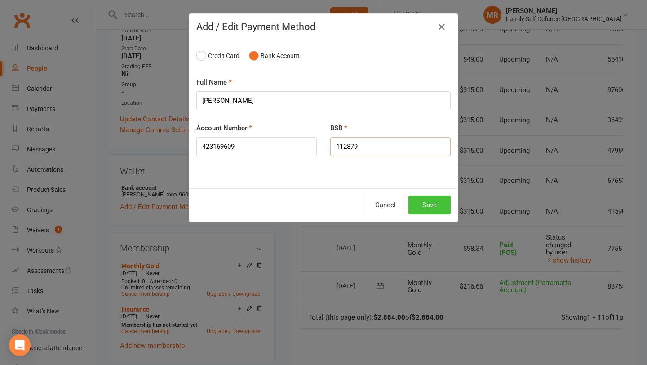
type input "112879"
click at [433, 200] on button "Save" at bounding box center [430, 205] width 42 height 19
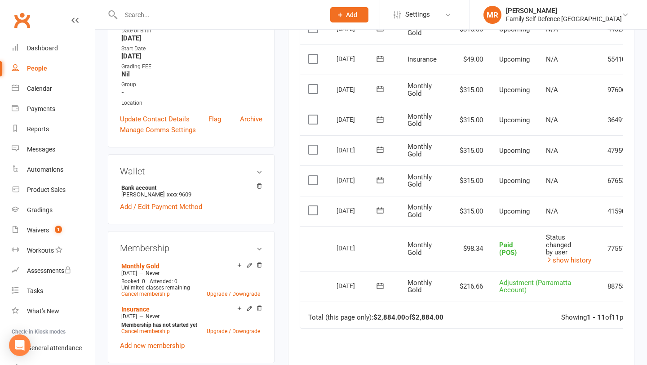
scroll to position [0, 0]
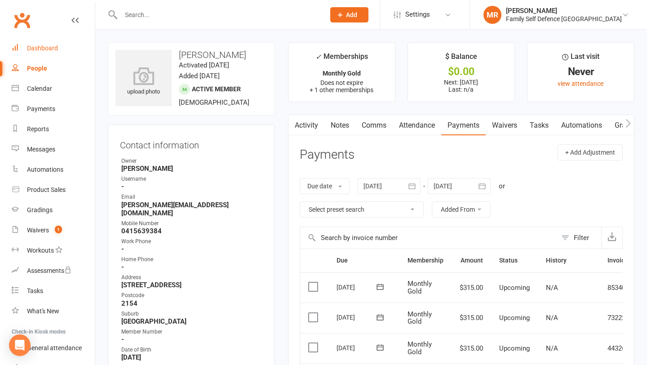
click at [49, 51] on div "Dashboard" at bounding box center [42, 48] width 31 height 7
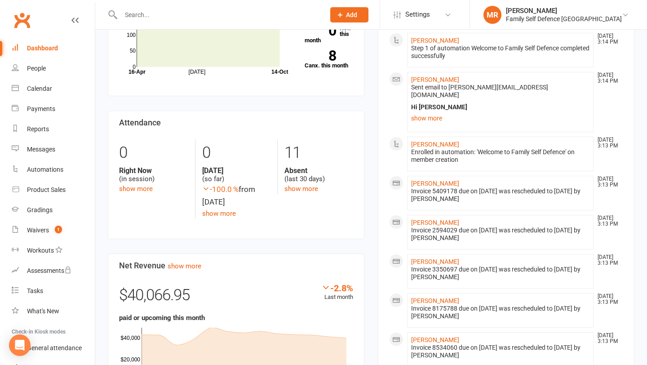
scroll to position [382, 0]
